Goal: Information Seeking & Learning: Learn about a topic

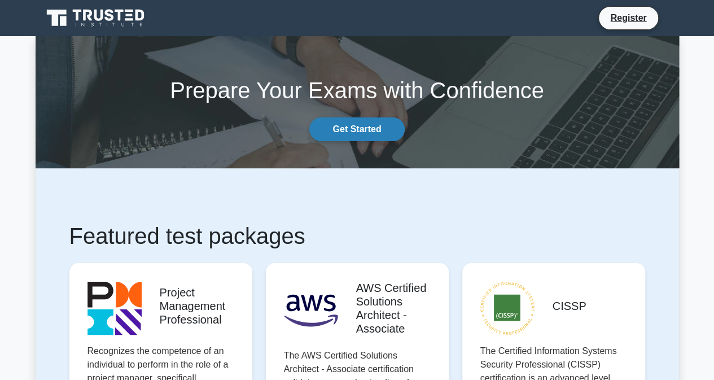
click at [365, 128] on link "Get Started" at bounding box center [356, 129] width 95 height 24
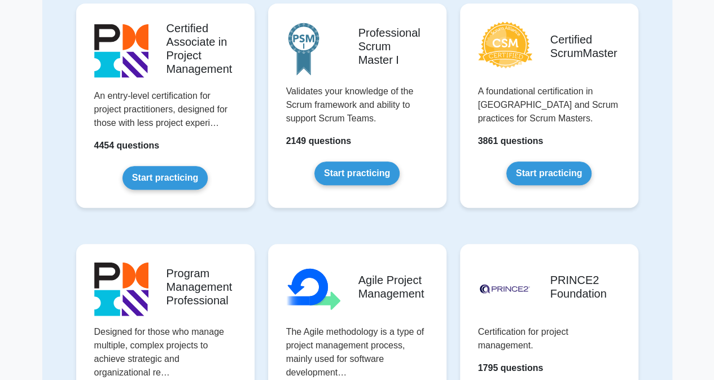
scroll to position [56, 0]
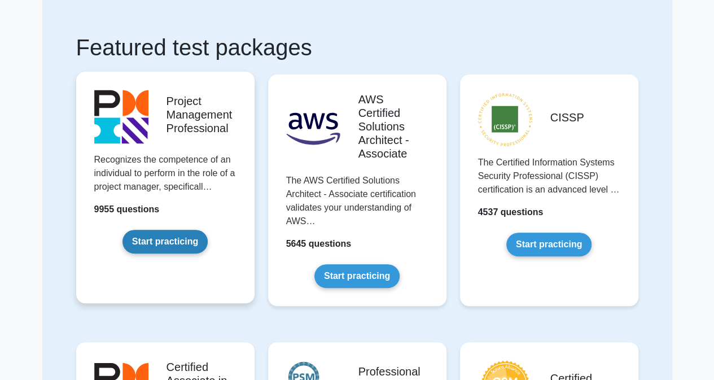
click at [197, 230] on link "Start practicing" at bounding box center [165, 242] width 85 height 24
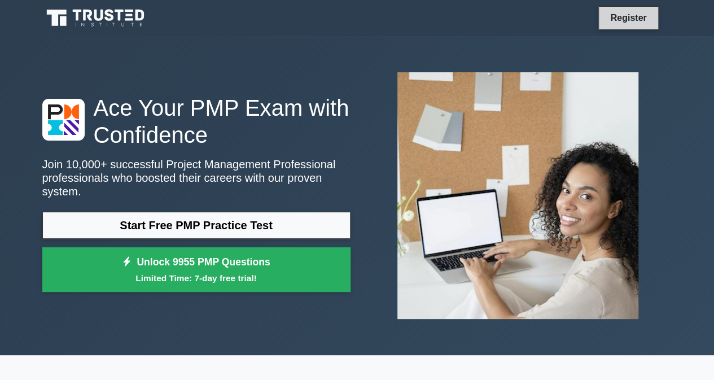
click at [625, 21] on link "Register" at bounding box center [629, 18] width 50 height 14
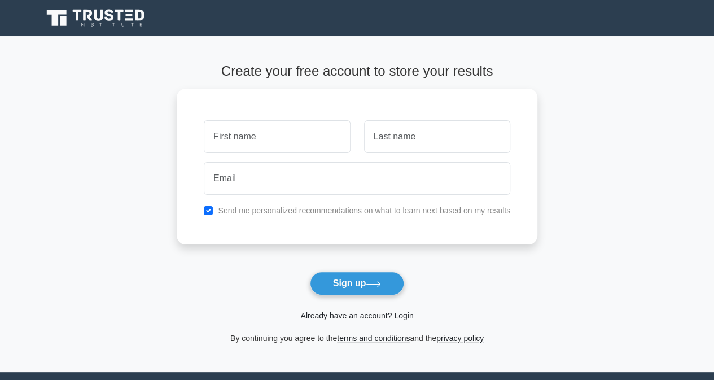
click at [352, 315] on link "Already have an account? Login" at bounding box center [356, 315] width 113 height 9
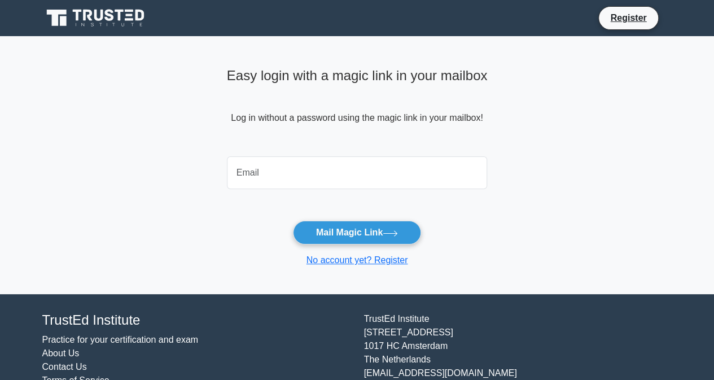
drag, startPoint x: 0, startPoint y: 0, endPoint x: 306, endPoint y: 180, distance: 354.9
click at [306, 180] on input "email" at bounding box center [357, 172] width 261 height 33
type input "snraziz@gmail.com"
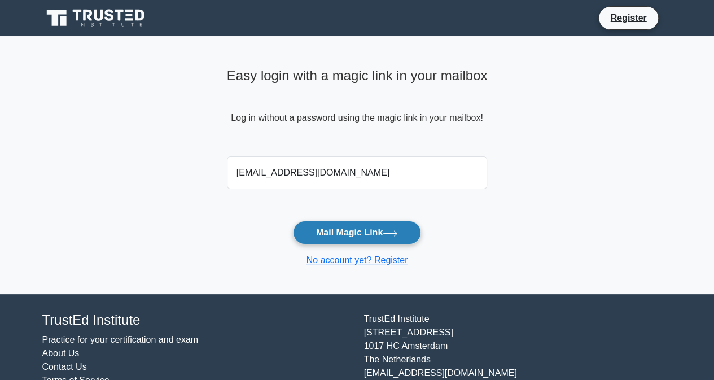
click at [363, 232] on button "Mail Magic Link" at bounding box center [357, 233] width 128 height 24
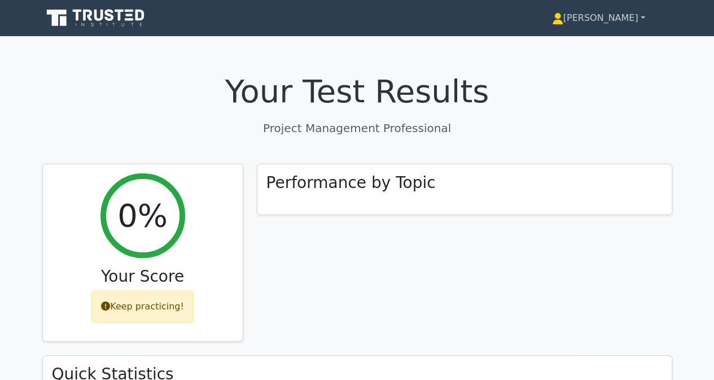
click at [633, 17] on link "[PERSON_NAME]" at bounding box center [598, 18] width 147 height 23
click at [643, 14] on link "[PERSON_NAME]" at bounding box center [598, 18] width 147 height 23
click at [603, 22] on link "[PERSON_NAME]" at bounding box center [598, 18] width 147 height 23
click at [645, 22] on link "[PERSON_NAME]" at bounding box center [598, 18] width 147 height 23
click at [643, 16] on link "[PERSON_NAME]" at bounding box center [598, 18] width 147 height 23
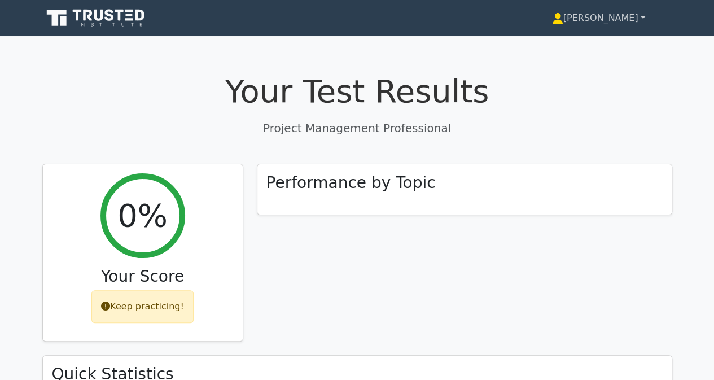
click at [643, 16] on link "[PERSON_NAME]" at bounding box center [598, 18] width 147 height 23
click at [659, 4] on nav "Abdi Aziz Profile Settings" at bounding box center [357, 18] width 714 height 36
click at [637, 10] on link "[PERSON_NAME]" at bounding box center [598, 18] width 147 height 23
click at [564, 22] on icon at bounding box center [557, 18] width 11 height 11
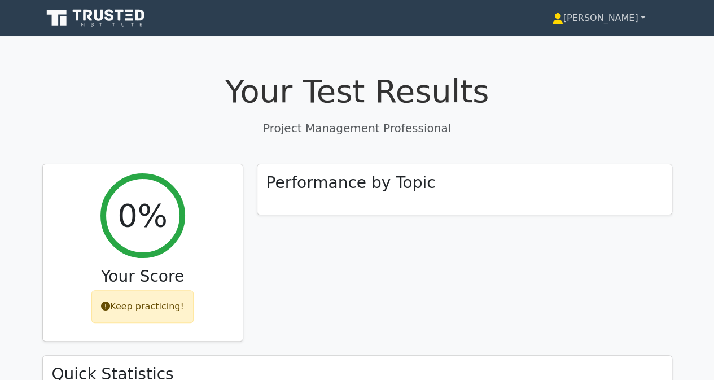
click at [614, 21] on link "[PERSON_NAME]" at bounding box center [598, 18] width 147 height 23
click at [647, 21] on link "[PERSON_NAME]" at bounding box center [598, 18] width 147 height 23
click at [642, 18] on link "[PERSON_NAME]" at bounding box center [598, 18] width 147 height 23
click at [643, 15] on link "[PERSON_NAME]" at bounding box center [598, 18] width 147 height 23
click at [643, 18] on link "[PERSON_NAME]" at bounding box center [598, 18] width 147 height 23
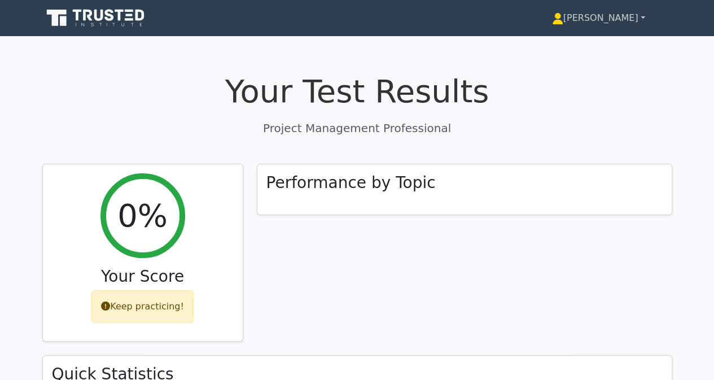
click at [622, 21] on link "[PERSON_NAME]" at bounding box center [598, 18] width 147 height 23
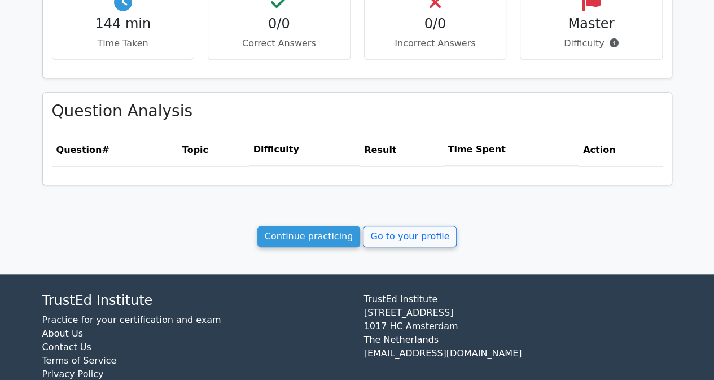
scroll to position [439, 0]
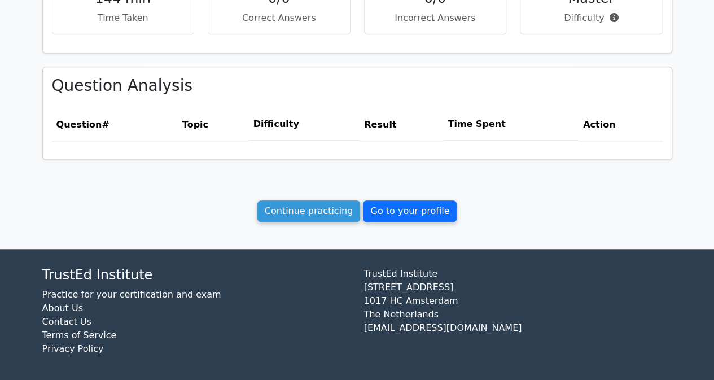
click at [435, 208] on link "Go to your profile" at bounding box center [410, 210] width 94 height 21
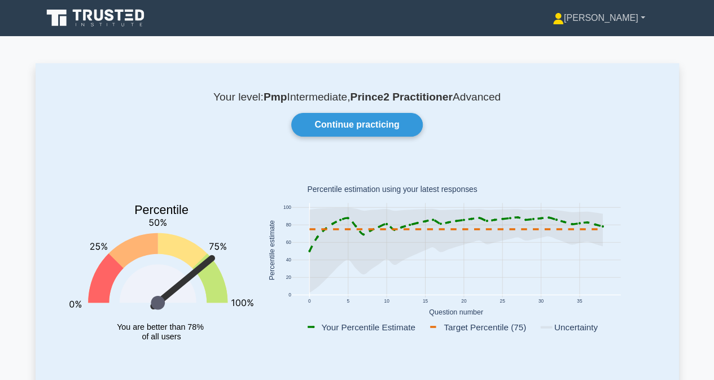
click at [633, 15] on link "[PERSON_NAME]" at bounding box center [599, 18] width 147 height 23
click at [608, 63] on link "Settings" at bounding box center [570, 63] width 89 height 18
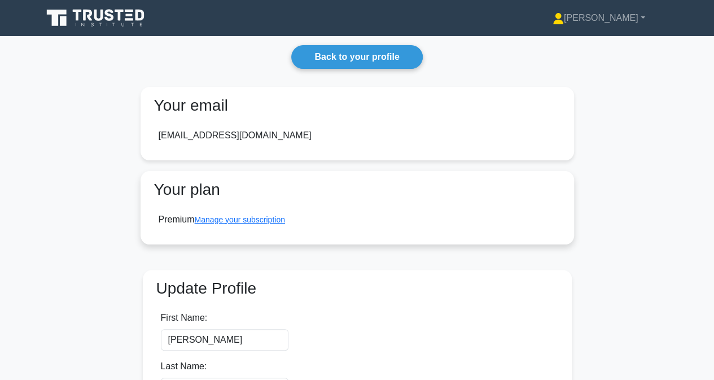
click at [244, 225] on div "Premium Manage your subscription" at bounding box center [222, 220] width 127 height 14
click at [238, 221] on link "Manage your subscription" at bounding box center [240, 219] width 90 height 9
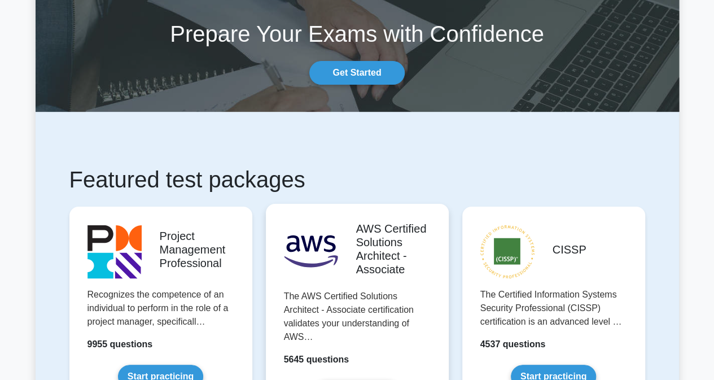
scroll to position [169, 0]
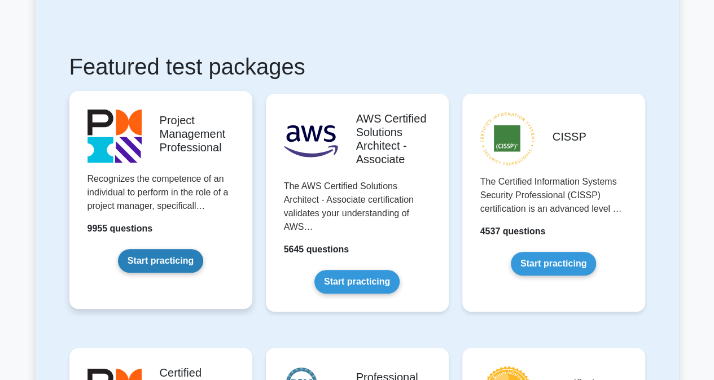
click at [158, 258] on link "Start practicing" at bounding box center [160, 261] width 85 height 24
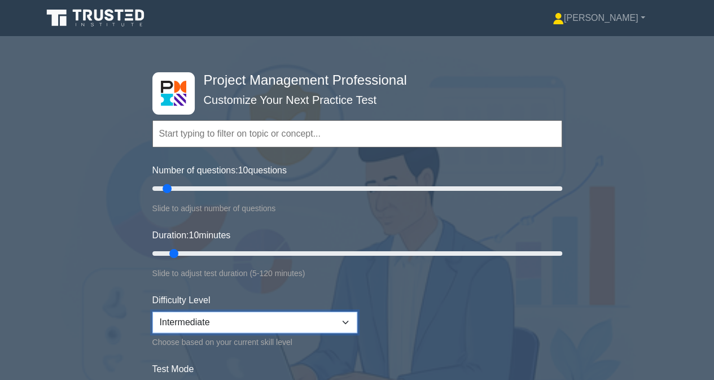
click at [270, 324] on select "Beginner Intermediate Expert" at bounding box center [254, 322] width 205 height 21
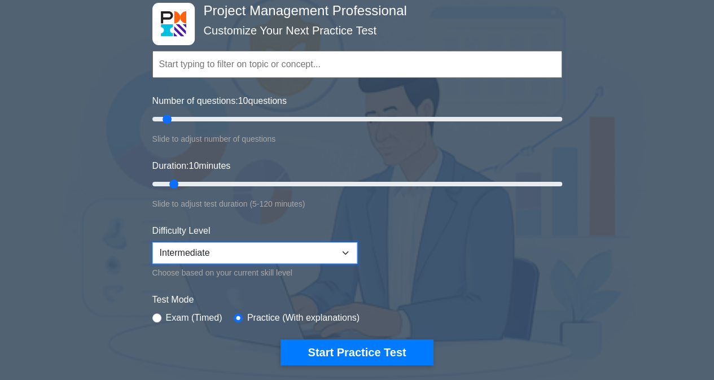
scroll to position [169, 0]
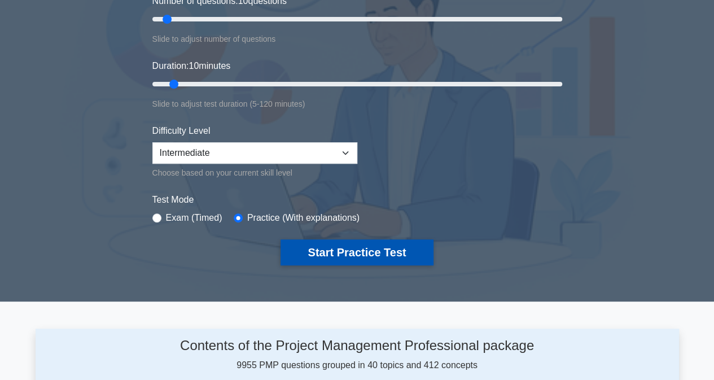
click at [330, 248] on button "Start Practice Test" at bounding box center [357, 252] width 152 height 26
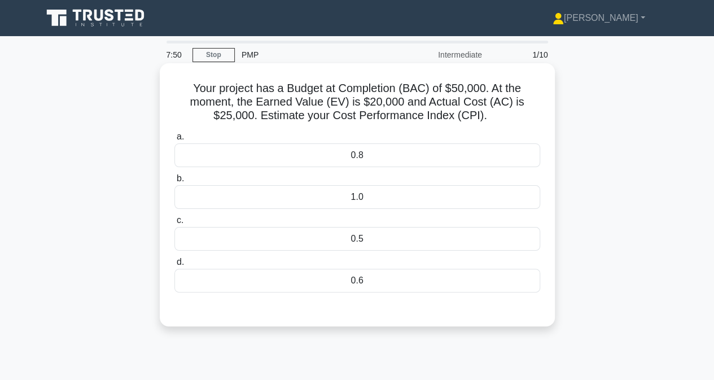
click at [378, 165] on div "0.8" at bounding box center [358, 155] width 366 height 24
click at [175, 141] on input "a. 0.8" at bounding box center [175, 136] width 0 height 7
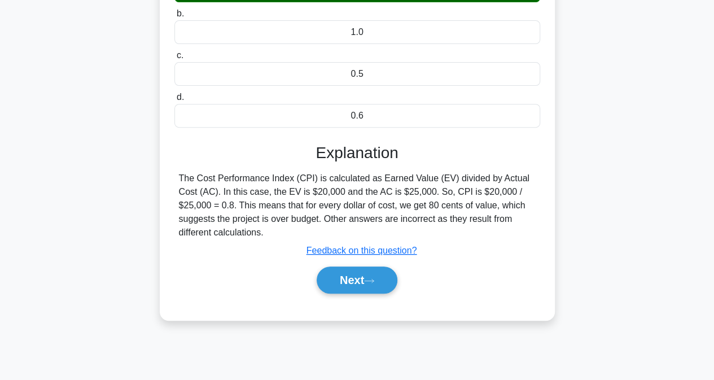
scroll to position [169, 0]
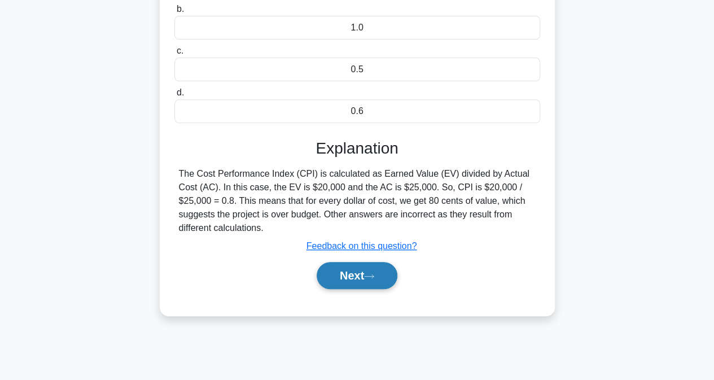
click at [374, 282] on button "Next" at bounding box center [357, 275] width 81 height 27
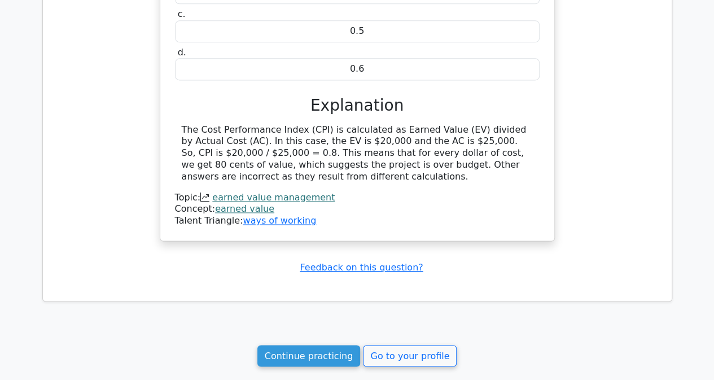
scroll to position [791, 0]
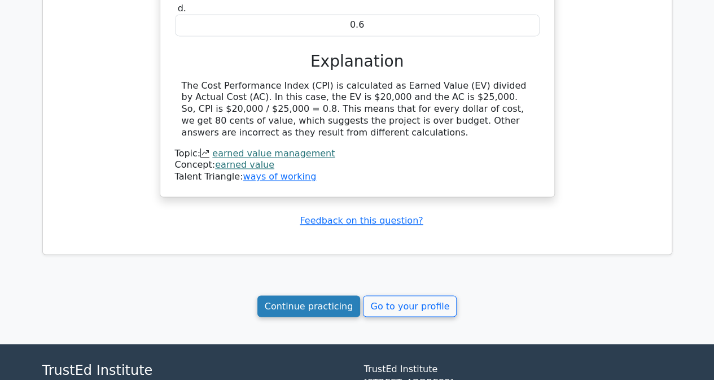
click at [345, 309] on link "Continue practicing" at bounding box center [309, 305] width 103 height 21
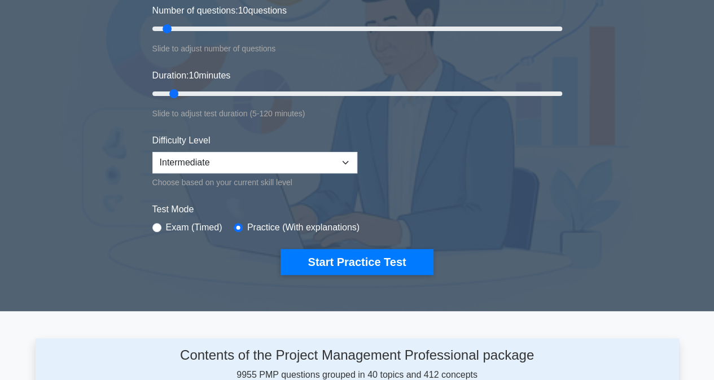
scroll to position [226, 0]
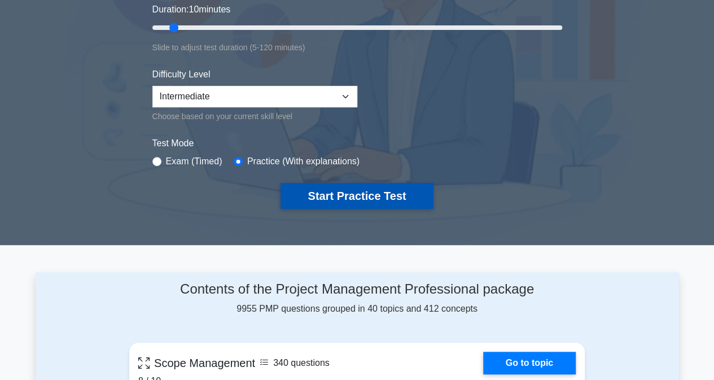
click at [343, 193] on button "Start Practice Test" at bounding box center [357, 196] width 152 height 26
